Goal: Information Seeking & Learning: Learn about a topic

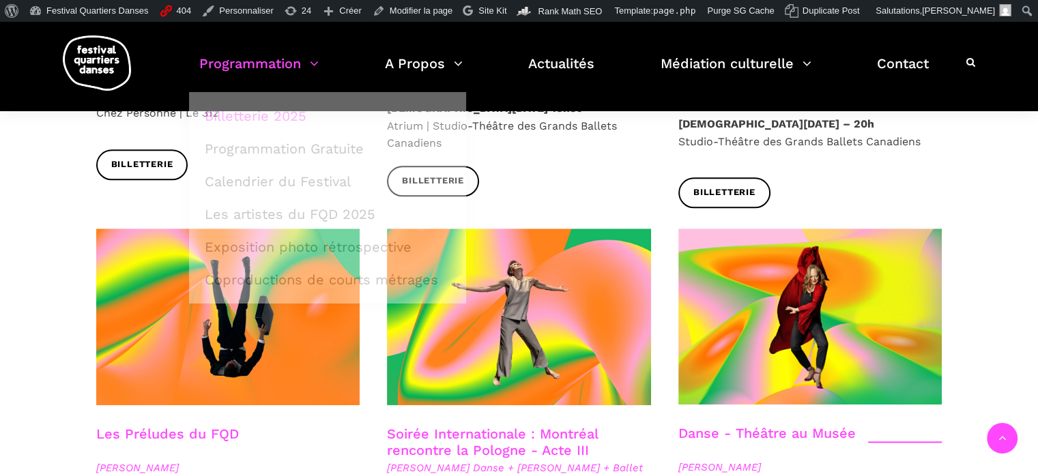
scroll to position [1116, 0]
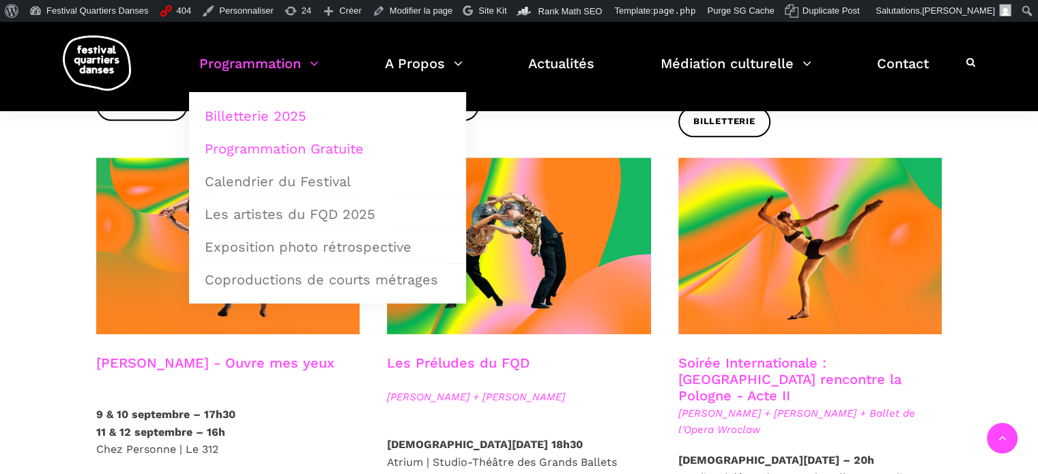
click at [246, 149] on link "Programmation Gratuite" at bounding box center [328, 148] width 262 height 31
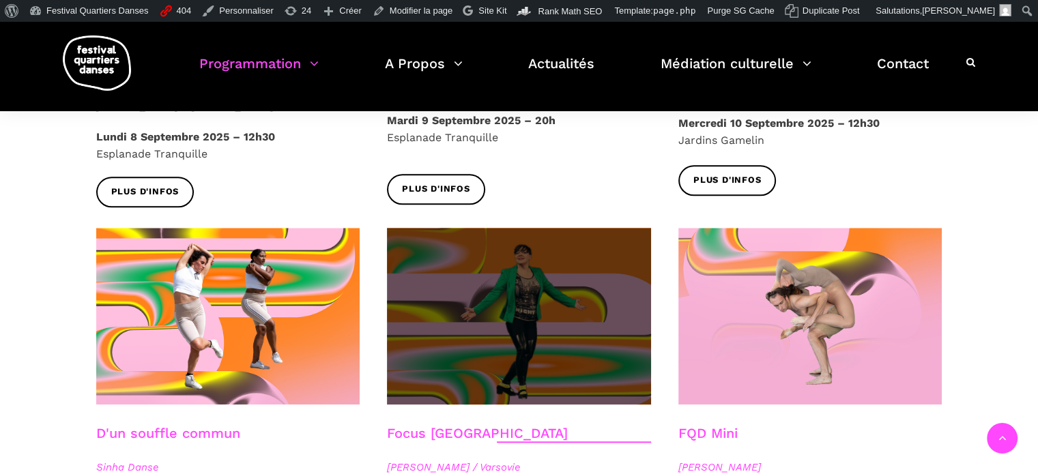
scroll to position [1433, 0]
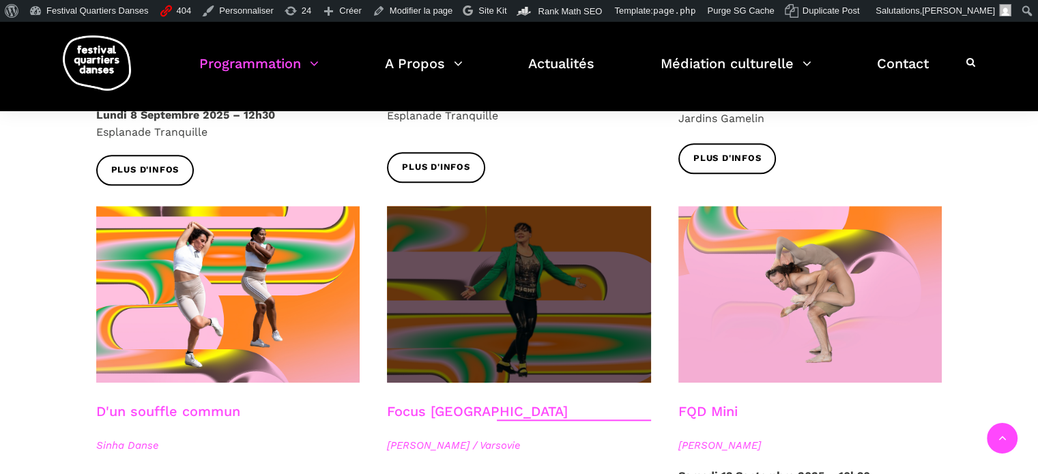
click at [508, 301] on span at bounding box center [519, 294] width 264 height 177
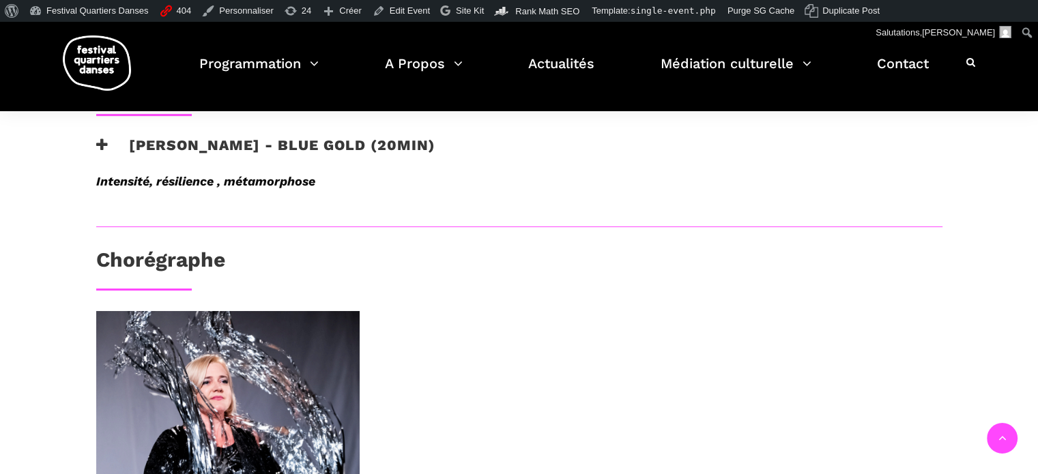
scroll to position [682, 0]
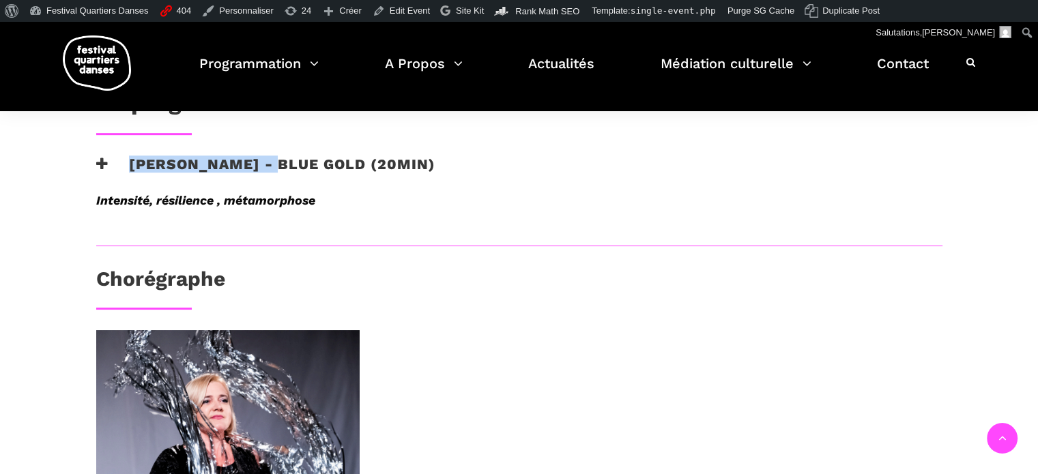
drag, startPoint x: 129, startPoint y: 164, endPoint x: 287, endPoint y: 164, distance: 157.6
click at [287, 164] on h3 "[PERSON_NAME] - Blue Gold (20min)" at bounding box center [265, 173] width 339 height 34
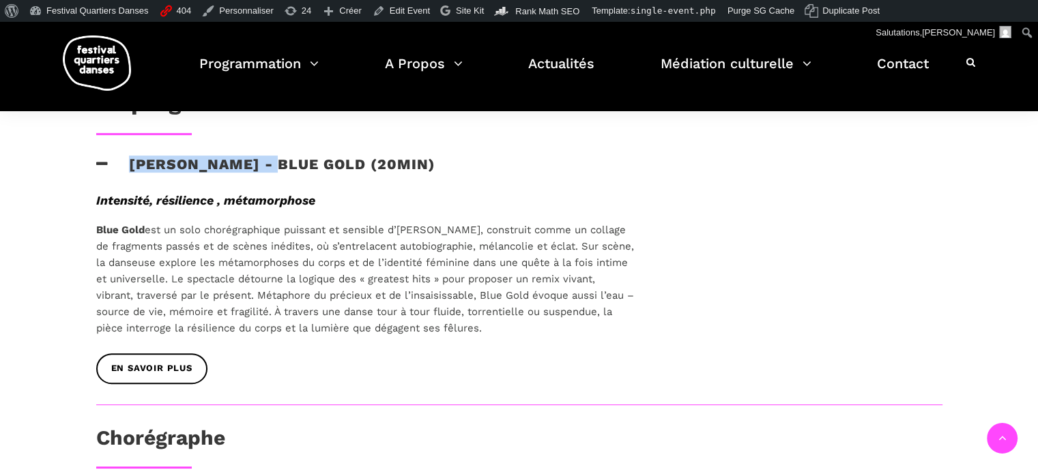
copy h3 "[PERSON_NAME]"
